Goal: Find specific page/section: Find specific page/section

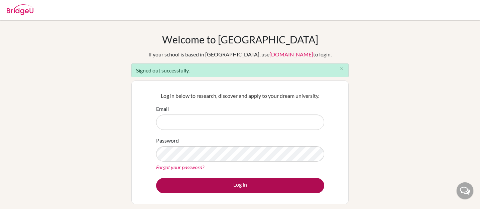
type input "[PERSON_NAME][EMAIL_ADDRESS][DOMAIN_NAME]"
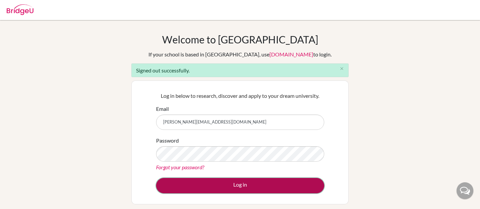
click at [248, 186] on button "Log in" at bounding box center [240, 185] width 168 height 15
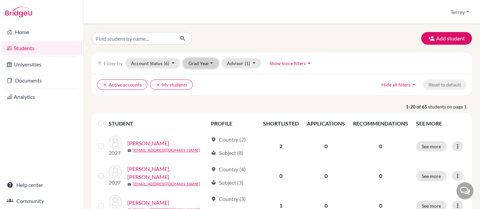
click at [199, 64] on button "Grad Year" at bounding box center [201, 63] width 36 height 10
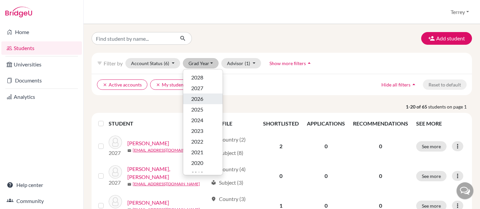
click at [200, 96] on span "2026" at bounding box center [197, 99] width 12 height 8
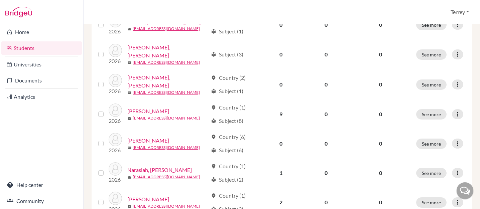
scroll to position [555, 0]
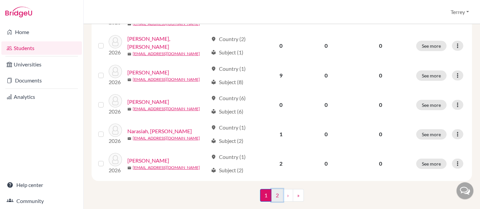
click at [277, 189] on link "2" at bounding box center [277, 195] width 12 height 13
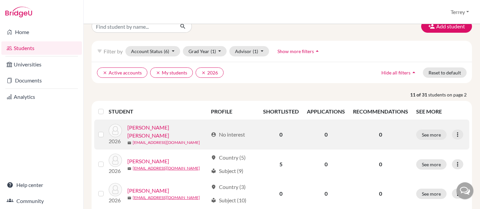
scroll to position [11, 0]
